Goal: Check status: Check status

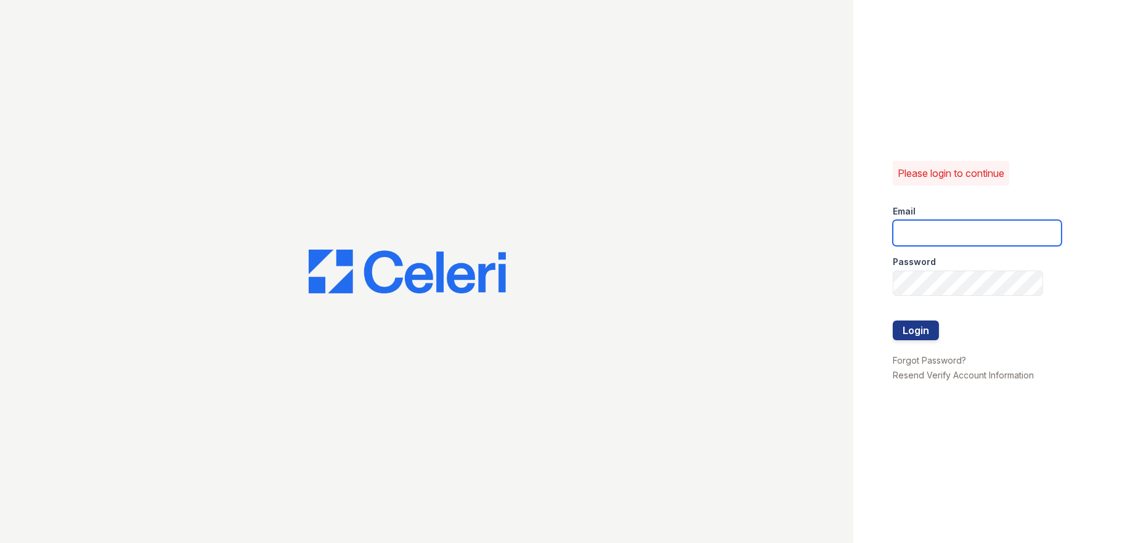
type input "[DOMAIN_NAME][EMAIL_ADDRESS][DOMAIN_NAME]"
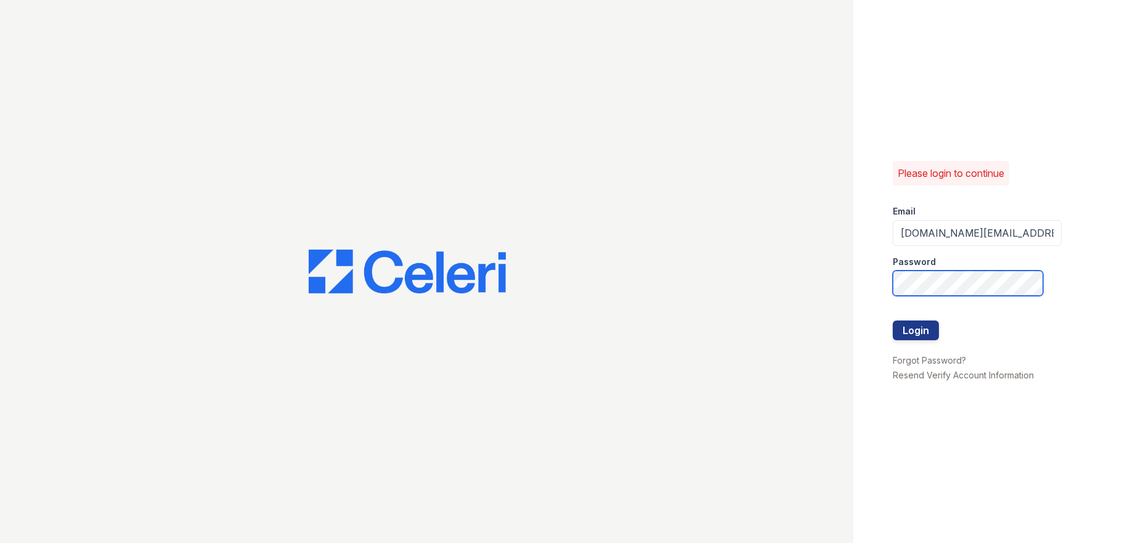
click at [892, 320] on button "Login" at bounding box center [915, 330] width 46 height 20
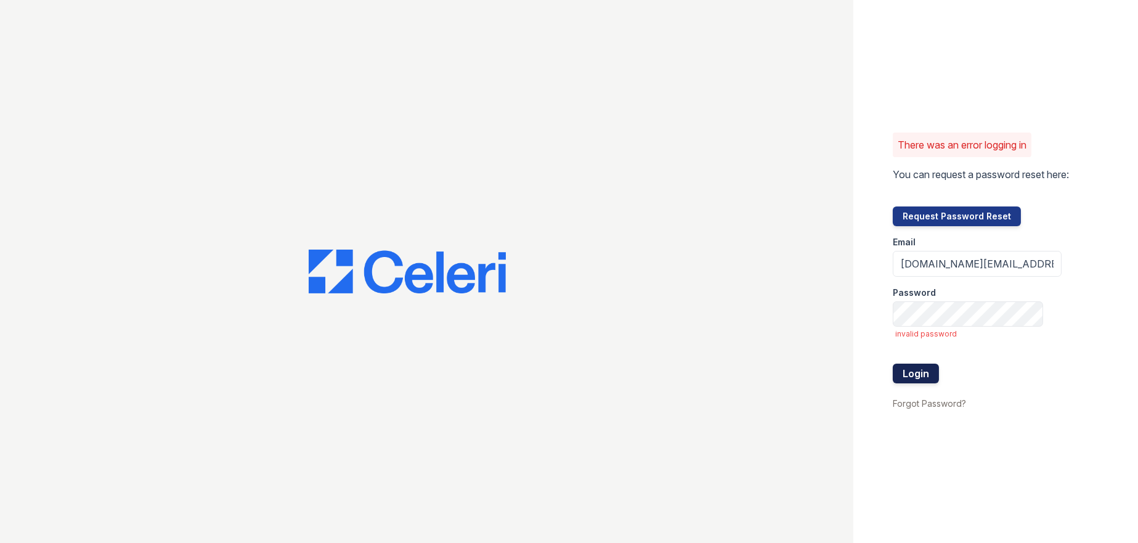
click at [921, 376] on button "Login" at bounding box center [915, 373] width 46 height 20
click at [892, 363] on button "Login" at bounding box center [915, 373] width 46 height 20
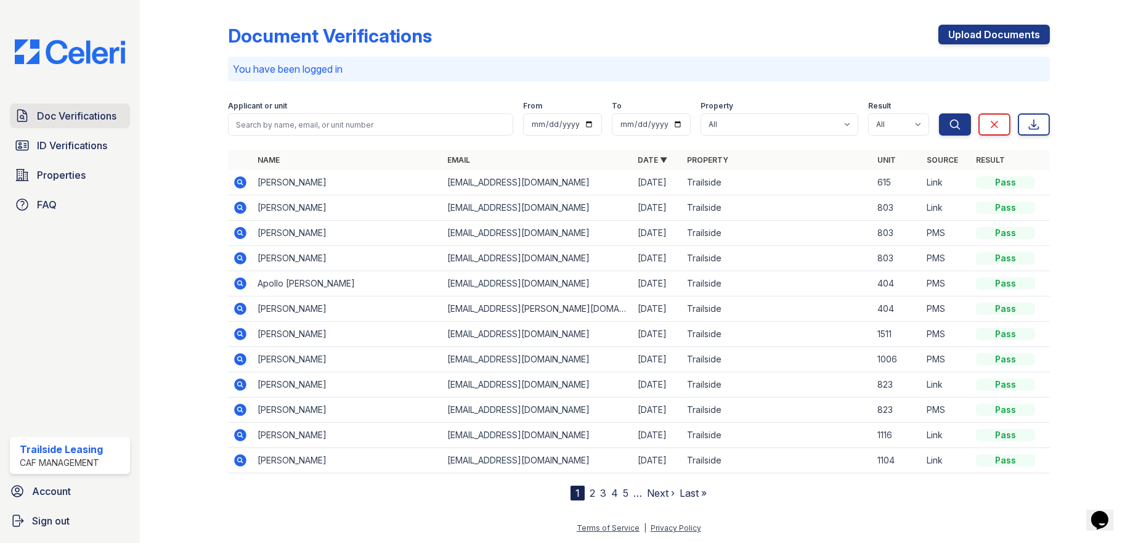
click at [89, 119] on span "Doc Verifications" at bounding box center [76, 115] width 79 height 15
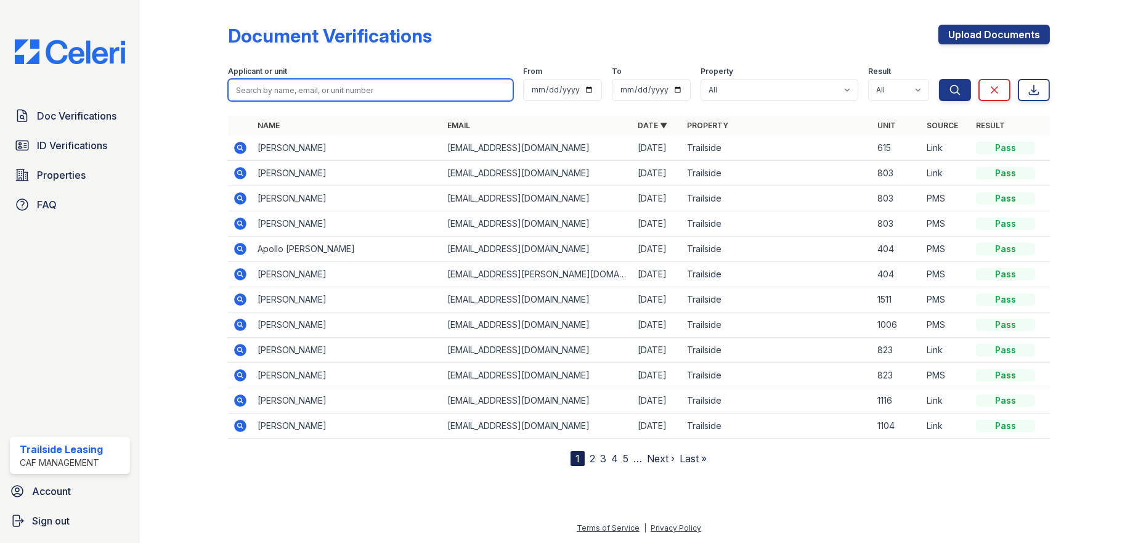
click at [277, 96] on input "search" at bounding box center [370, 90] width 285 height 22
type input "jaime"
click at [939, 79] on button "Search" at bounding box center [955, 90] width 32 height 22
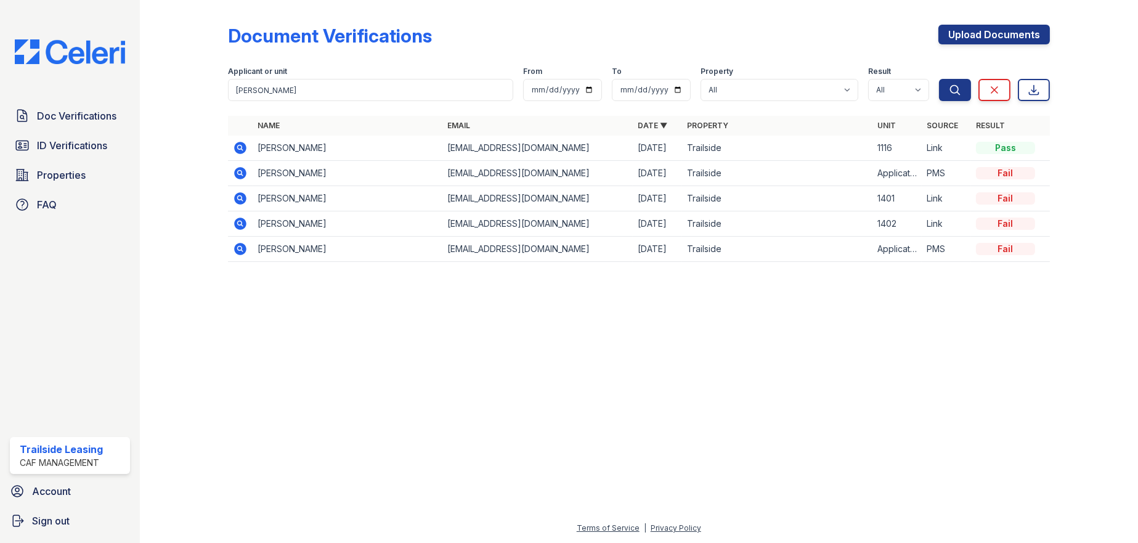
click at [299, 147] on td "Jaime Castruita" at bounding box center [348, 148] width 190 height 25
click at [239, 147] on icon at bounding box center [239, 146] width 3 height 3
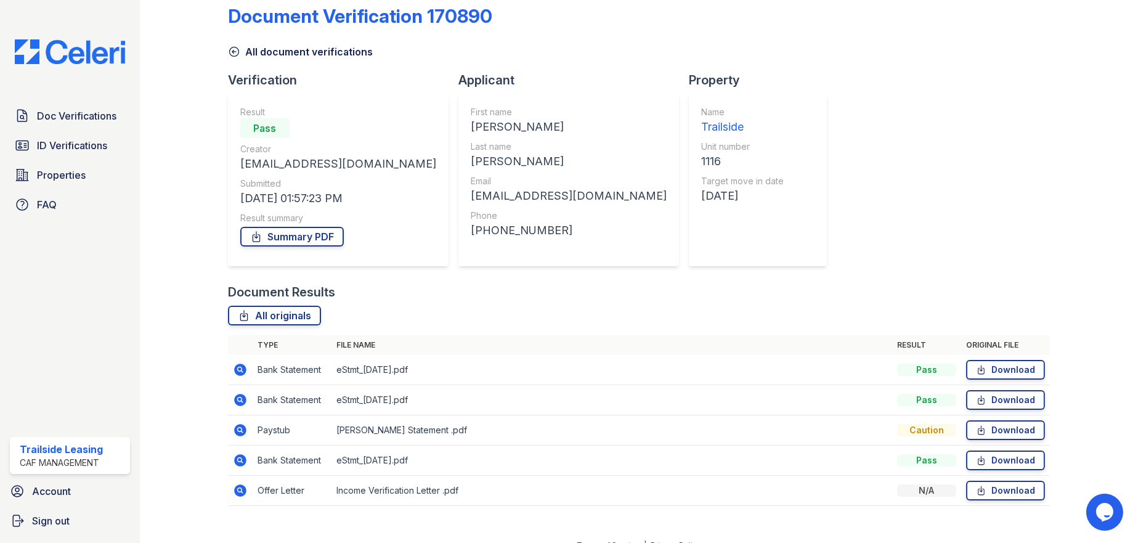
scroll to position [36, 0]
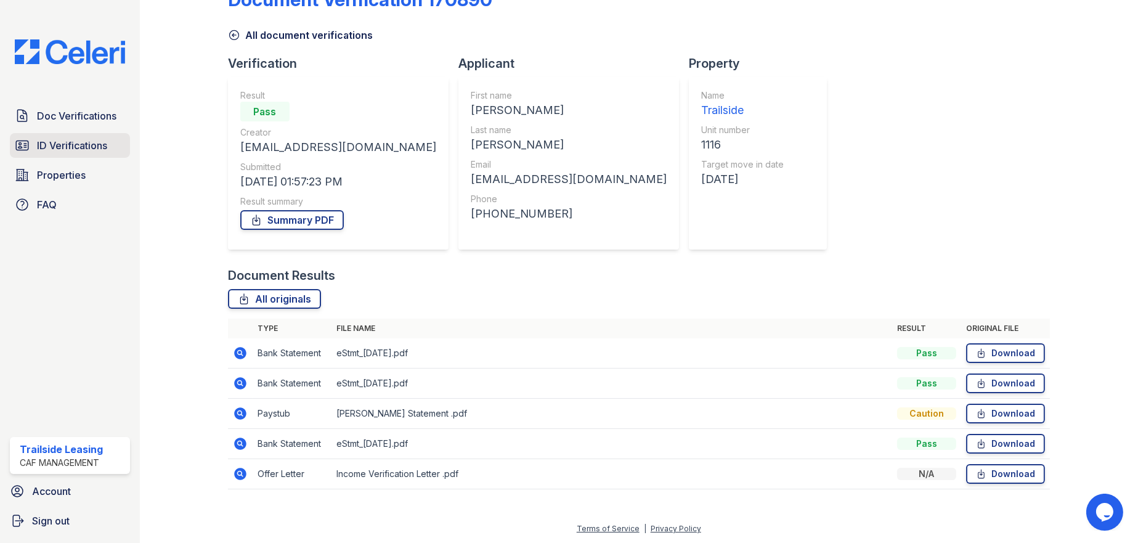
click at [97, 145] on span "ID Verifications" at bounding box center [72, 145] width 70 height 15
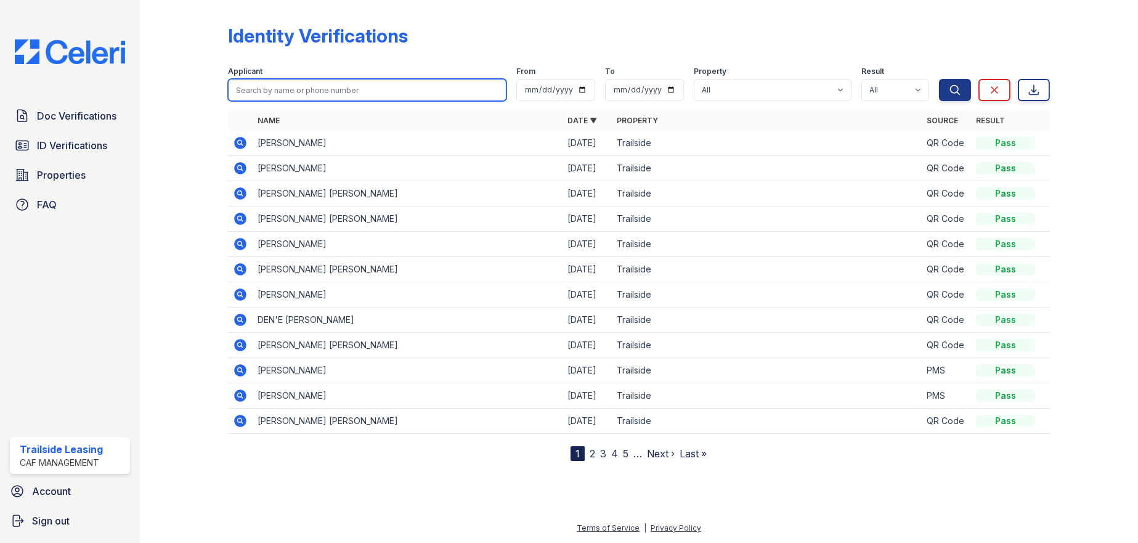
click at [278, 93] on input "search" at bounding box center [367, 90] width 278 height 22
type input "marimagdalena"
click at [939, 79] on button "Search" at bounding box center [955, 90] width 32 height 22
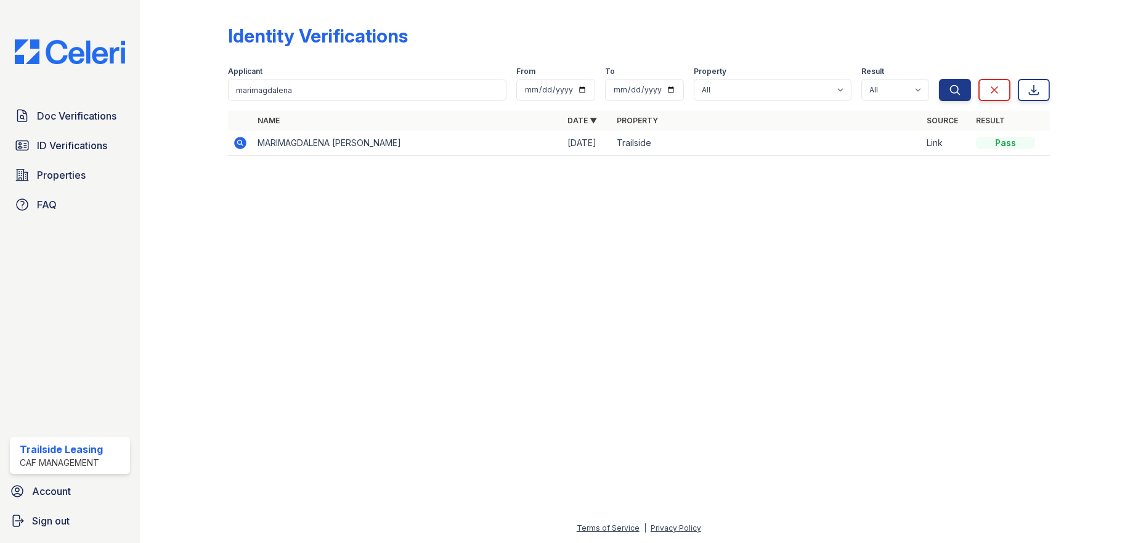
click at [275, 145] on td "MARIMAGDALENA [PERSON_NAME]" at bounding box center [408, 143] width 310 height 25
click at [243, 141] on icon at bounding box center [240, 143] width 12 height 12
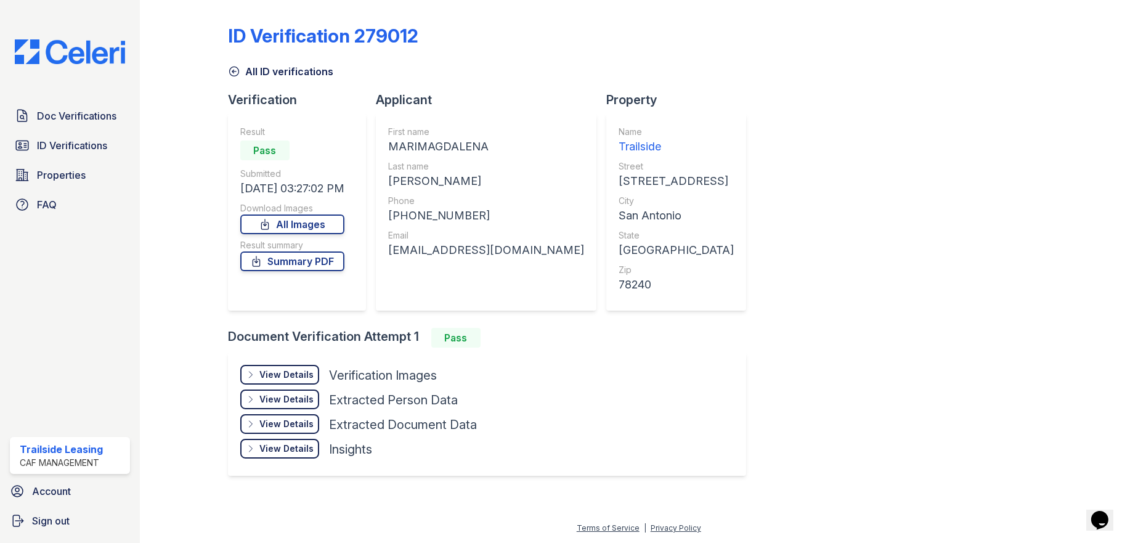
click at [301, 371] on div "View Details" at bounding box center [286, 374] width 54 height 12
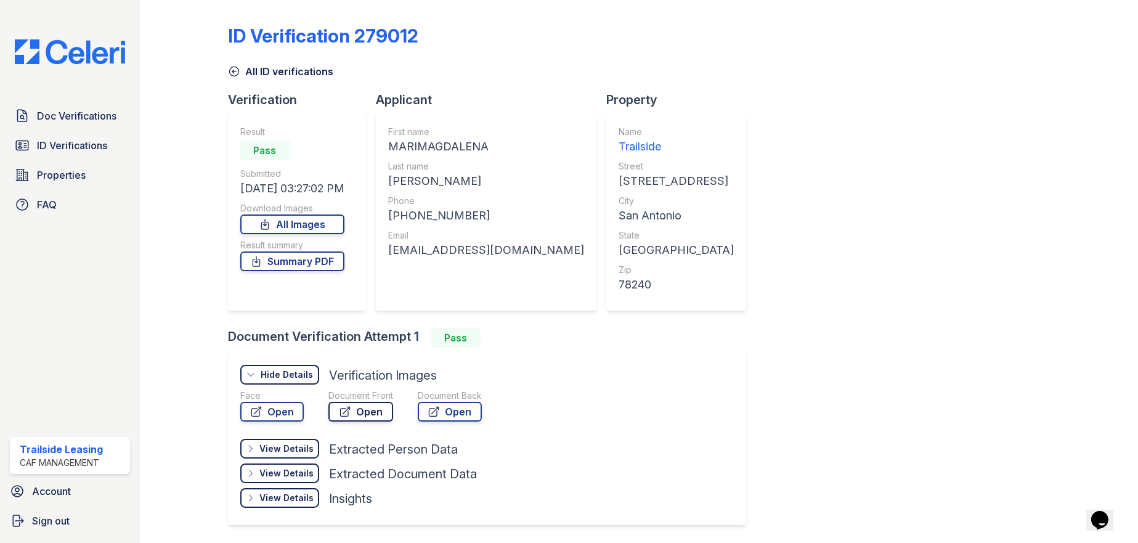
click at [362, 412] on link "Open" at bounding box center [360, 412] width 65 height 20
